Goal: Check status: Check status

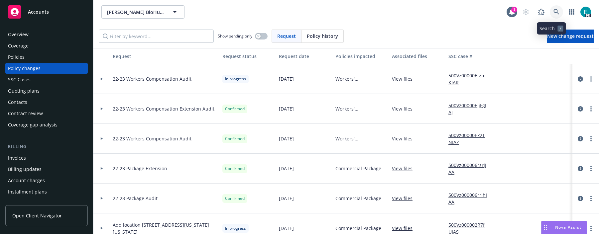
click at [553, 11] on icon at bounding box center [556, 12] width 6 height 6
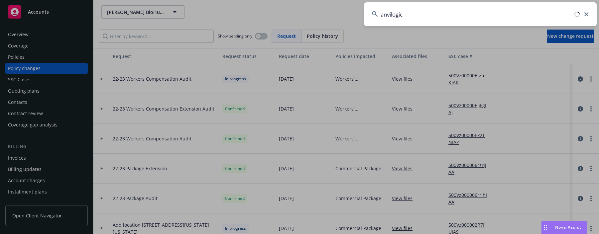
type input "anvilogic"
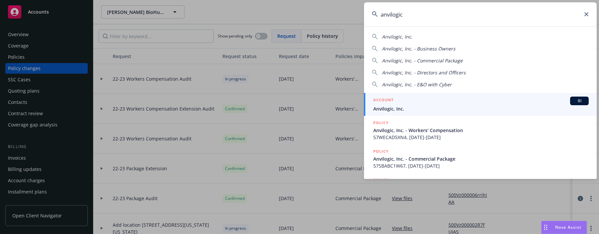
click at [403, 110] on span "Anvilogic, Inc." at bounding box center [480, 108] width 215 height 7
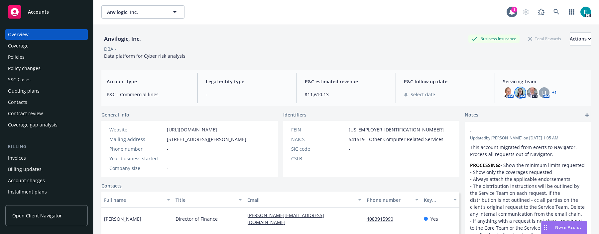
click at [518, 90] on img at bounding box center [520, 92] width 11 height 11
click at [529, 90] on img at bounding box center [532, 92] width 11 height 11
click at [539, 91] on div "LI" at bounding box center [544, 92] width 11 height 11
click at [28, 61] on div "Policies" at bounding box center [46, 57] width 77 height 11
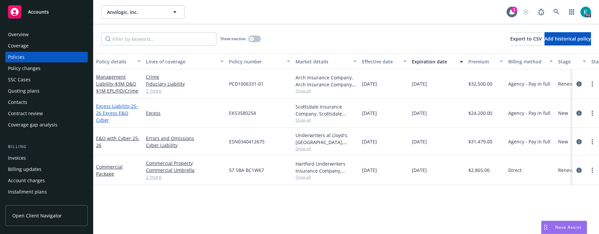
click at [106, 114] on span "- 25-26 Excess E&O Cyber" at bounding box center [117, 113] width 42 height 20
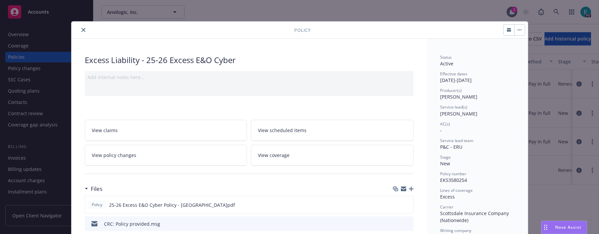
click at [288, 152] on link "View coverage" at bounding box center [332, 155] width 162 height 21
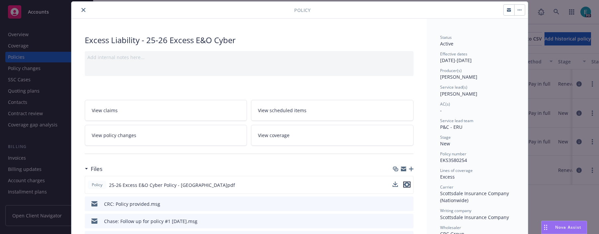
click at [404, 183] on icon "preview file" at bounding box center [407, 184] width 6 height 5
click at [32, 173] on div "Policy Excess Liability - 25-26 Excess E&O Cyber Add internal notes here... Vie…" at bounding box center [299, 117] width 599 height 234
click at [34, 181] on div "Policy Excess Liability - 25-26 Excess E&O Cyber Add internal notes here... Vie…" at bounding box center [299, 117] width 599 height 234
click at [38, 67] on div "Policy Excess Liability - 25-26 Excess E&O Cyber Add internal notes here... Vie…" at bounding box center [299, 117] width 599 height 234
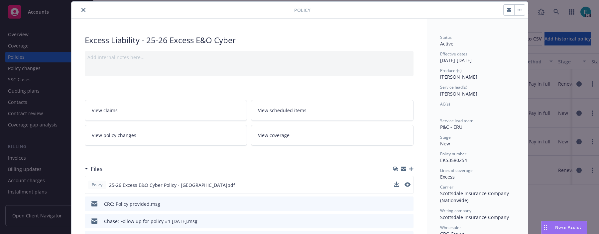
click at [79, 15] on div "Policy" at bounding box center [299, 10] width 456 height 17
click at [81, 9] on icon "close" at bounding box center [83, 10] width 4 height 4
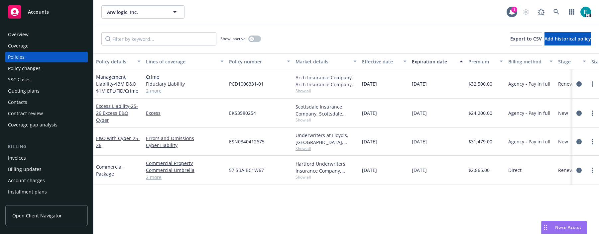
click at [16, 93] on div "Quoting plans" at bounding box center [24, 91] width 32 height 11
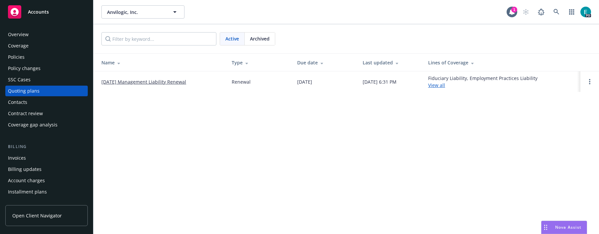
click at [27, 86] on div "Quoting plans" at bounding box center [24, 91] width 32 height 11
click at [27, 82] on div "SSC Cases" at bounding box center [19, 79] width 23 height 11
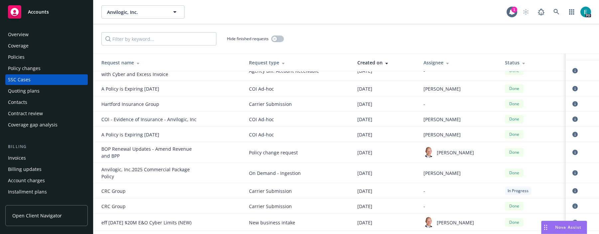
scroll to position [117, 0]
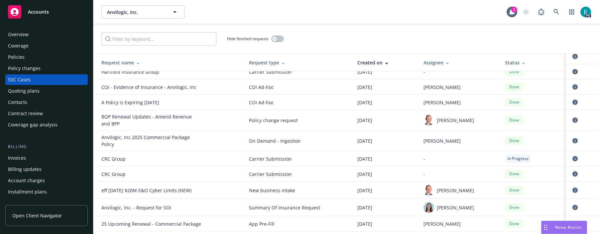
click at [103, 153] on td "CRC Group" at bounding box center [168, 158] width 150 height 15
click at [103, 158] on div "CRC Group" at bounding box center [151, 159] width 100 height 7
click at [125, 186] on td "eff [DATE] $20M E&O Cyber Limits (NEW)" at bounding box center [168, 190] width 150 height 17
click at [125, 188] on div "eff [DATE] $20M E&O Cyber Limits (NEW)" at bounding box center [151, 190] width 100 height 7
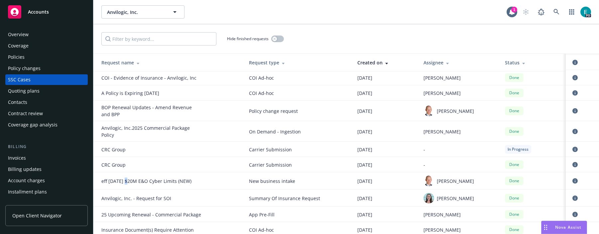
scroll to position [128, 0]
click at [572, 146] on icon "circleInformation" at bounding box center [574, 148] width 5 height 5
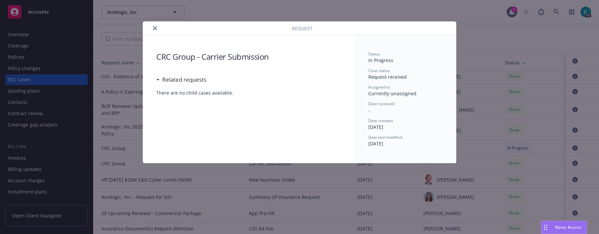
click at [155, 29] on icon "close" at bounding box center [155, 28] width 4 height 4
